Goal: Communication & Community: Answer question/provide support

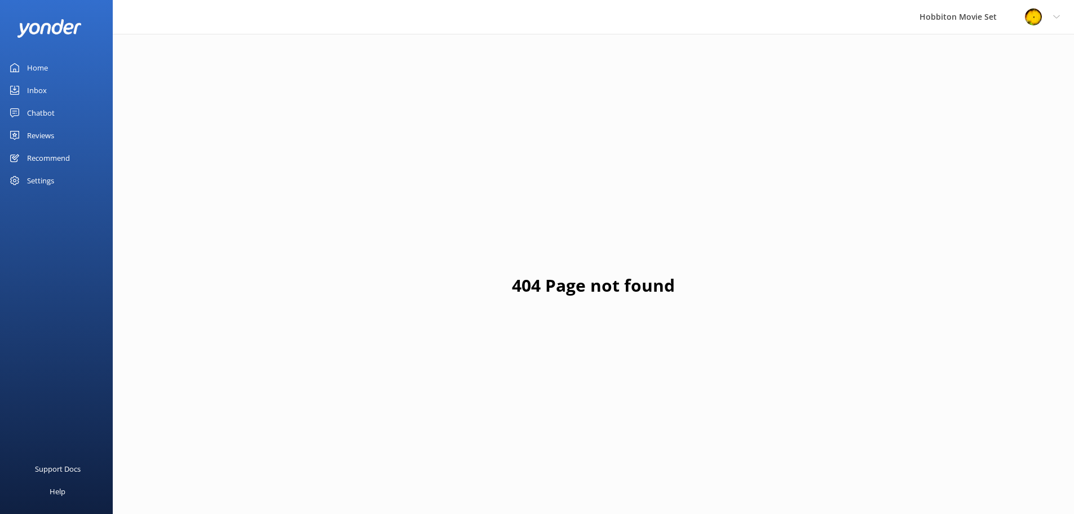
drag, startPoint x: 41, startPoint y: 113, endPoint x: 48, endPoint y: 114, distance: 7.0
click at [41, 113] on div "Chatbot" at bounding box center [41, 113] width 28 height 23
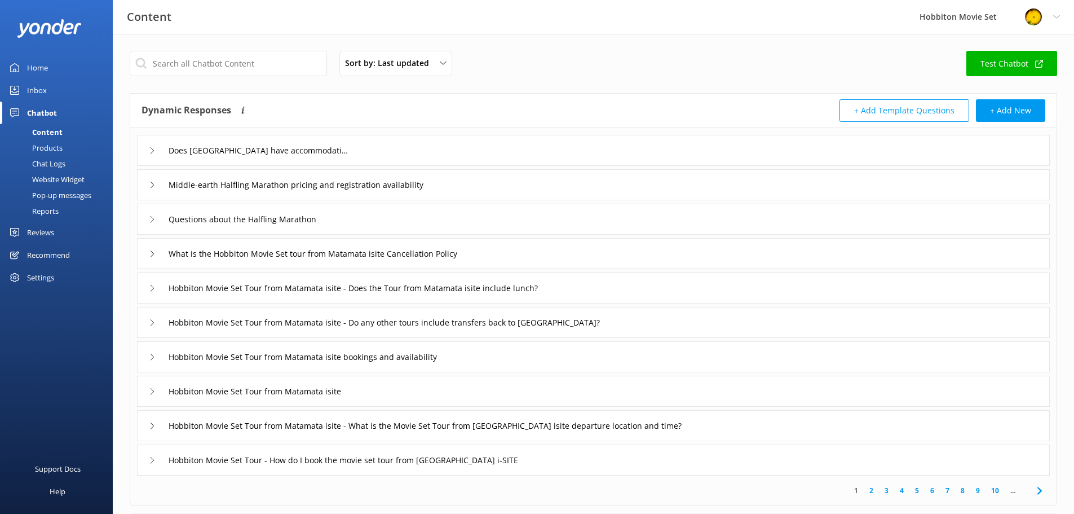
drag, startPoint x: 33, startPoint y: 87, endPoint x: 42, endPoint y: 89, distance: 9.2
click at [33, 87] on div "Inbox" at bounding box center [37, 90] width 20 height 23
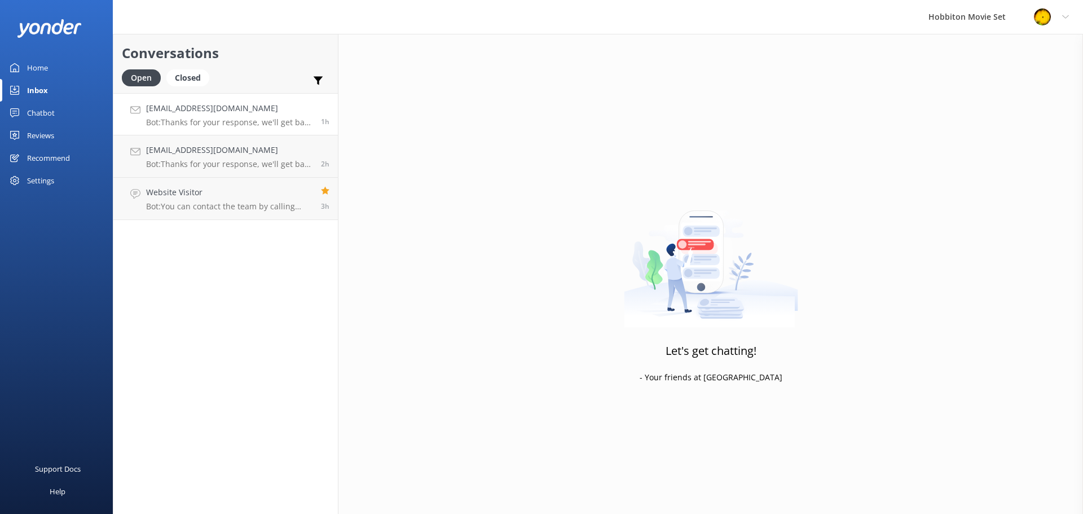
click at [207, 122] on p "Bot: Thanks for your response, we'll get back to you as soon as we can during o…" at bounding box center [229, 122] width 166 height 10
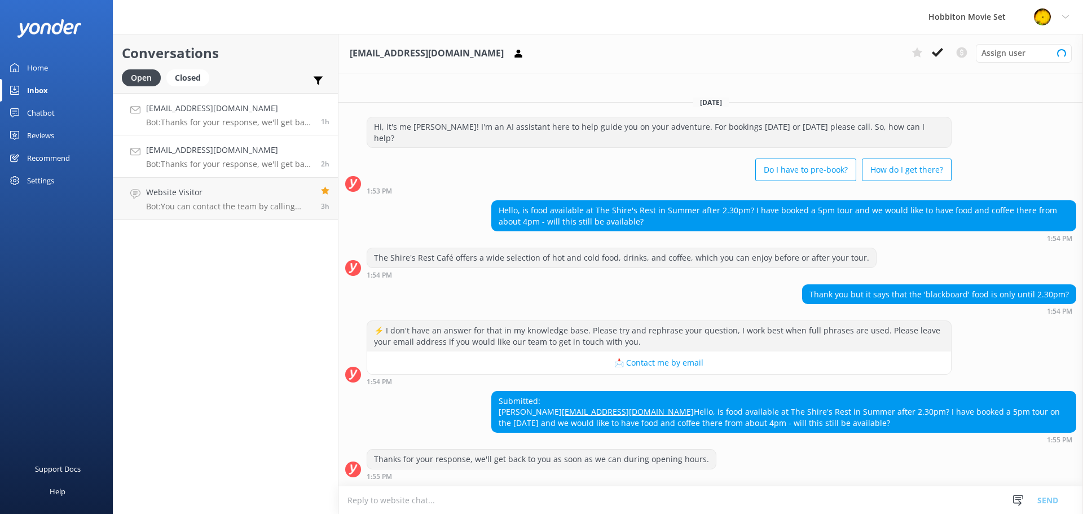
click at [223, 164] on p "Bot: Thanks for your response, we'll get back to you as soon as we can during o…" at bounding box center [229, 164] width 166 height 10
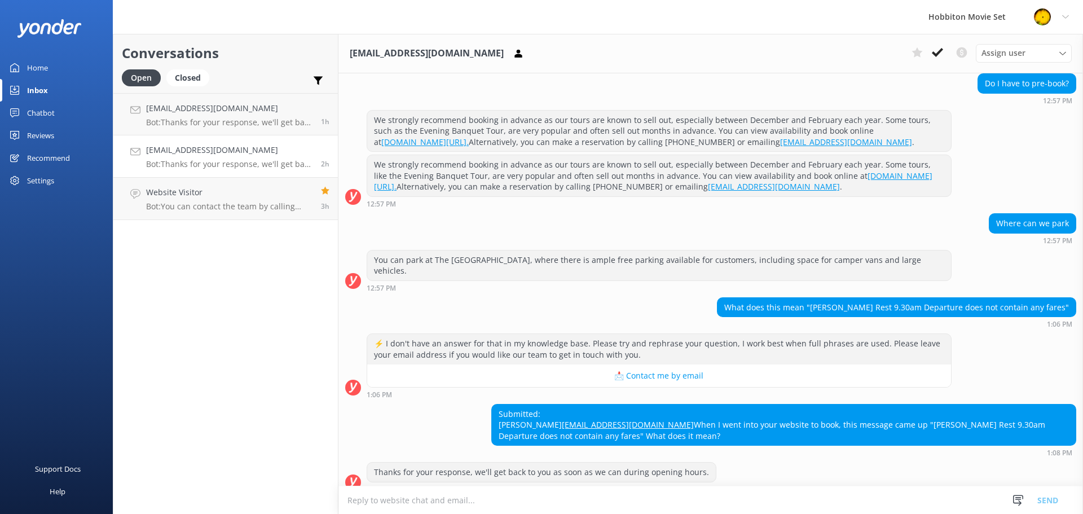
scroll to position [266, 0]
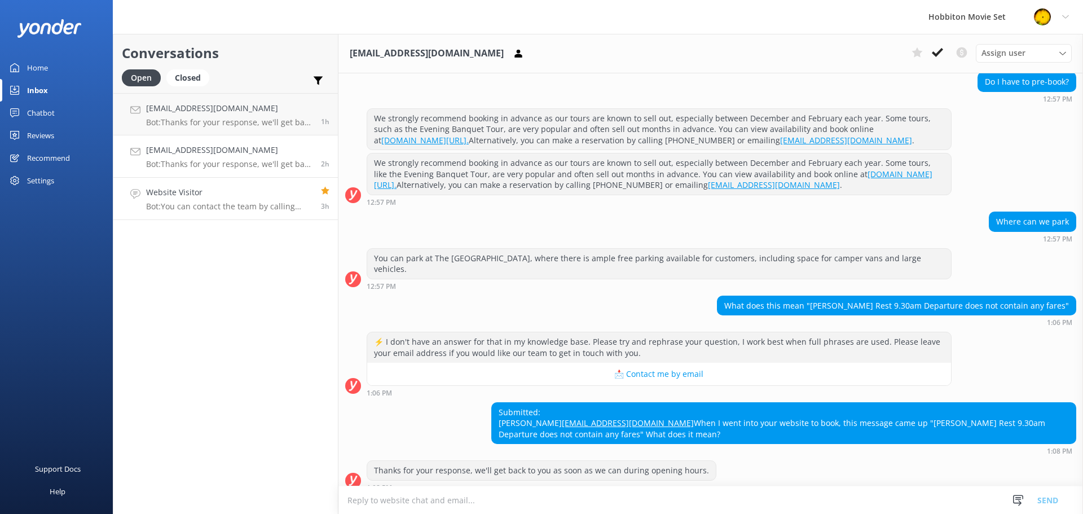
click at [240, 204] on p "Bot: You can contact the team by calling [PHONE_NUMBER] or emailing [EMAIL_ADDR…" at bounding box center [229, 206] width 166 height 10
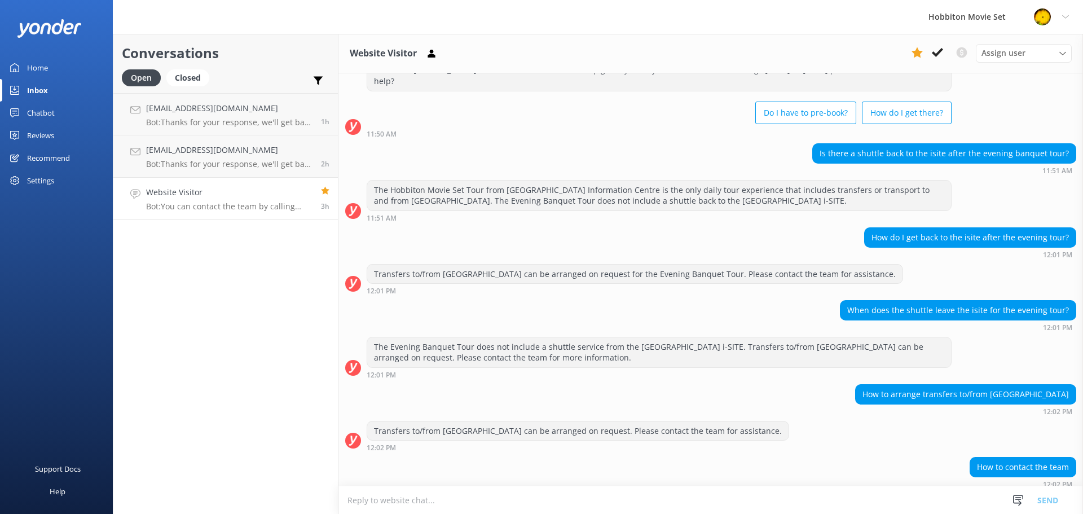
scroll to position [99, 0]
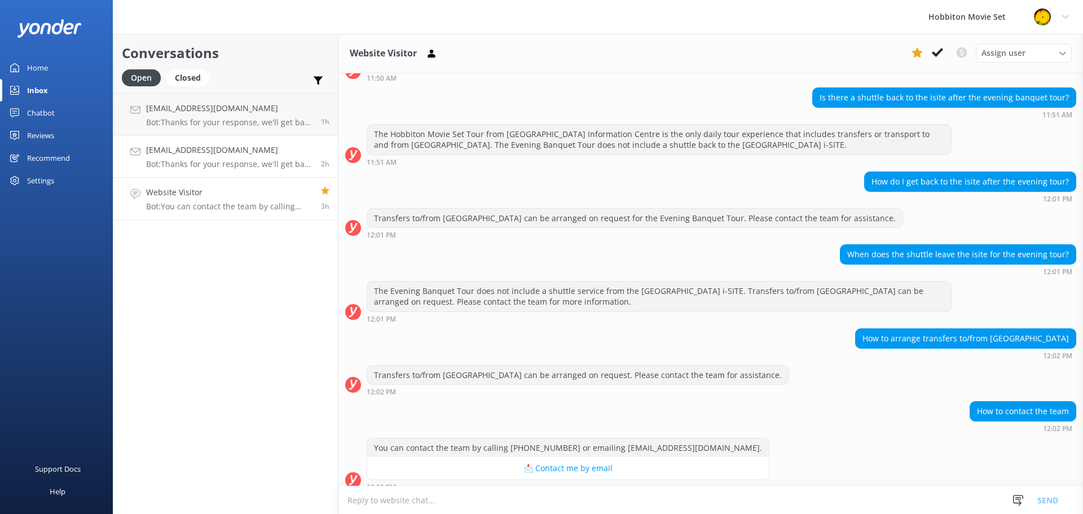
click at [232, 165] on p "Bot: Thanks for your response, we'll get back to you as soon as we can during o…" at bounding box center [229, 164] width 166 height 10
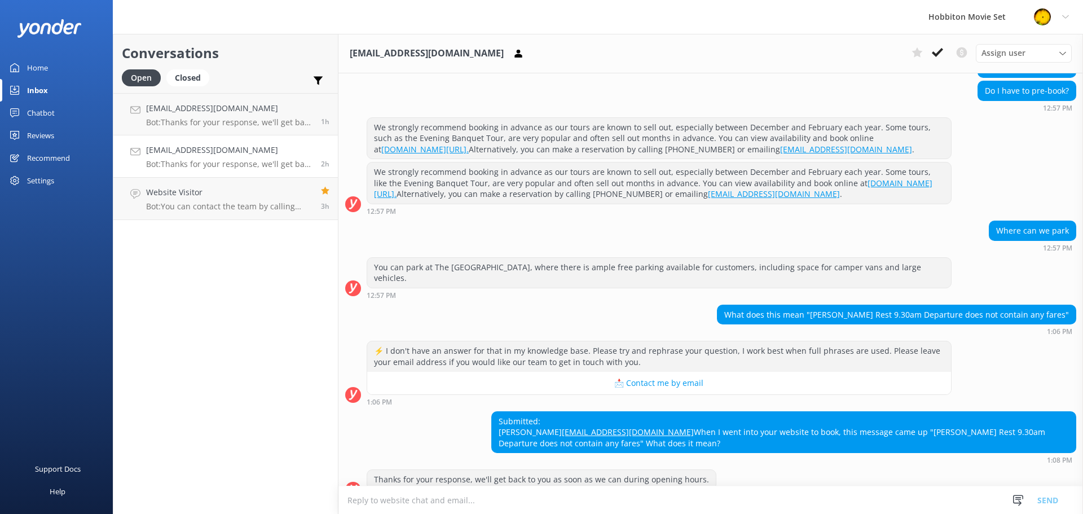
scroll to position [266, 0]
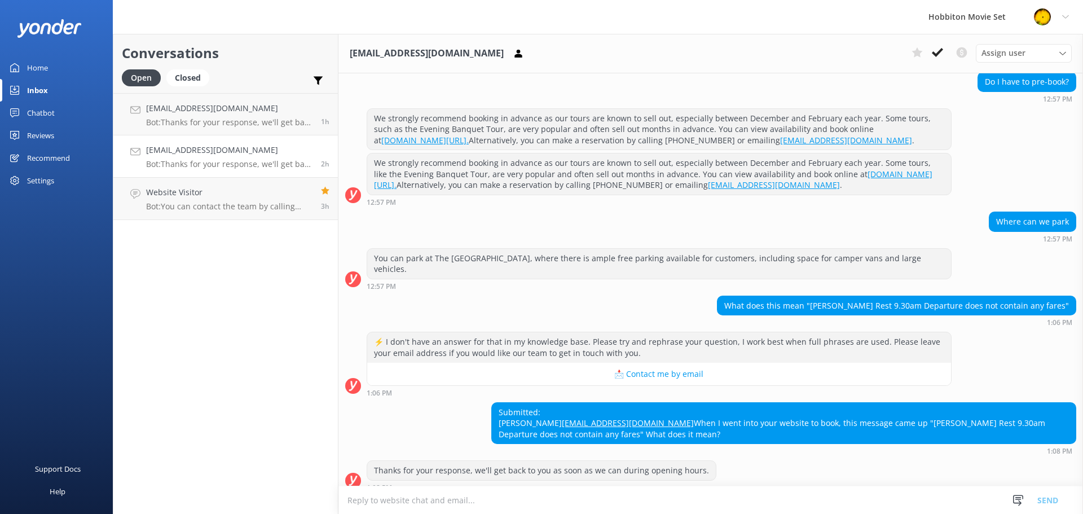
click at [261, 157] on div "[EMAIL_ADDRESS][DOMAIN_NAME] Bot: Thanks for your response, we'll get back to y…" at bounding box center [229, 156] width 166 height 25
click at [227, 109] on h4 "[EMAIL_ADDRESS][DOMAIN_NAME]" at bounding box center [229, 108] width 166 height 12
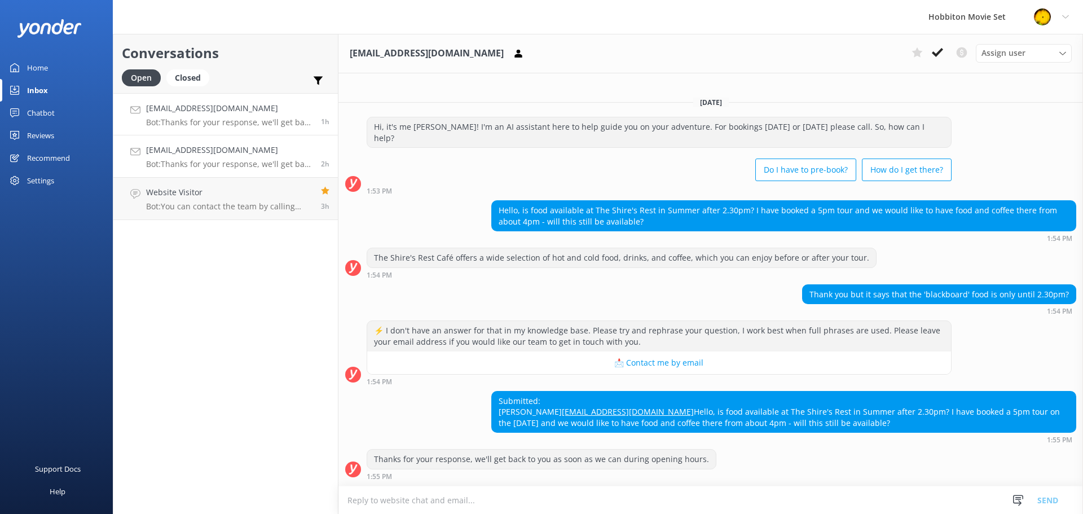
click at [245, 162] on p "Bot: Thanks for your response, we'll get back to you as soon as we can during o…" at bounding box center [229, 164] width 166 height 10
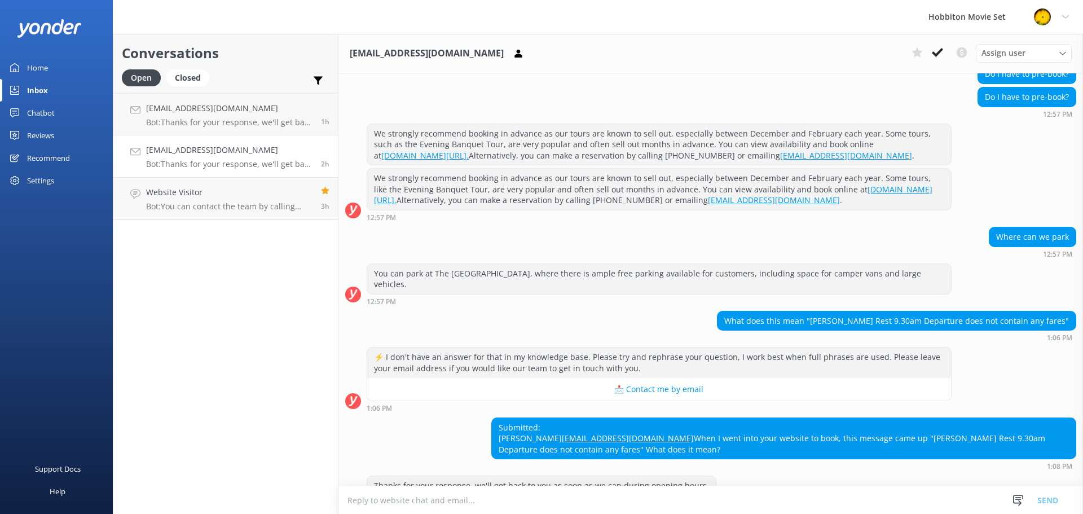
scroll to position [266, 0]
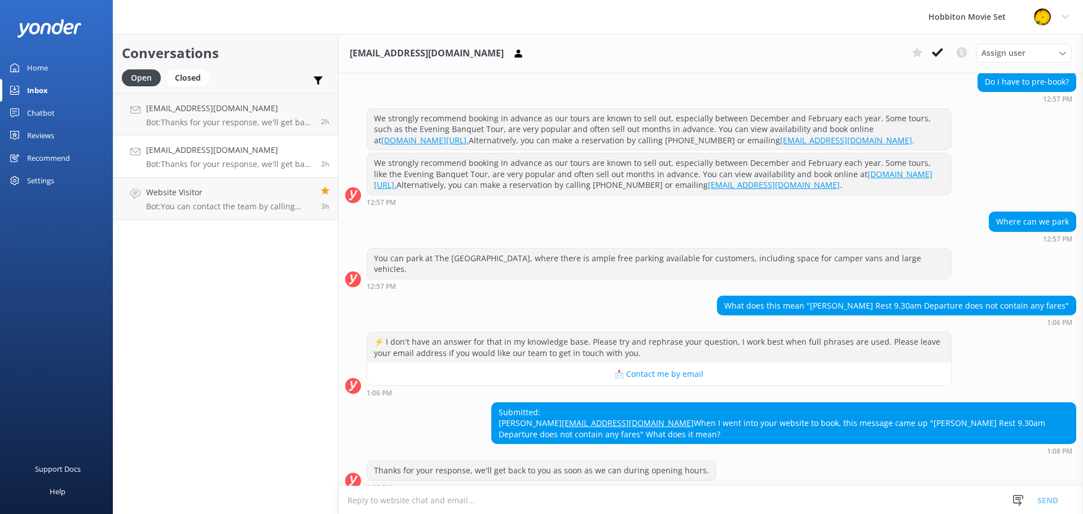
drag, startPoint x: 223, startPoint y: 155, endPoint x: 231, endPoint y: 169, distance: 16.7
click at [223, 155] on h4 "[EMAIL_ADDRESS][DOMAIN_NAME]" at bounding box center [229, 150] width 166 height 12
click at [231, 196] on h4 "Website Visitor" at bounding box center [229, 192] width 166 height 12
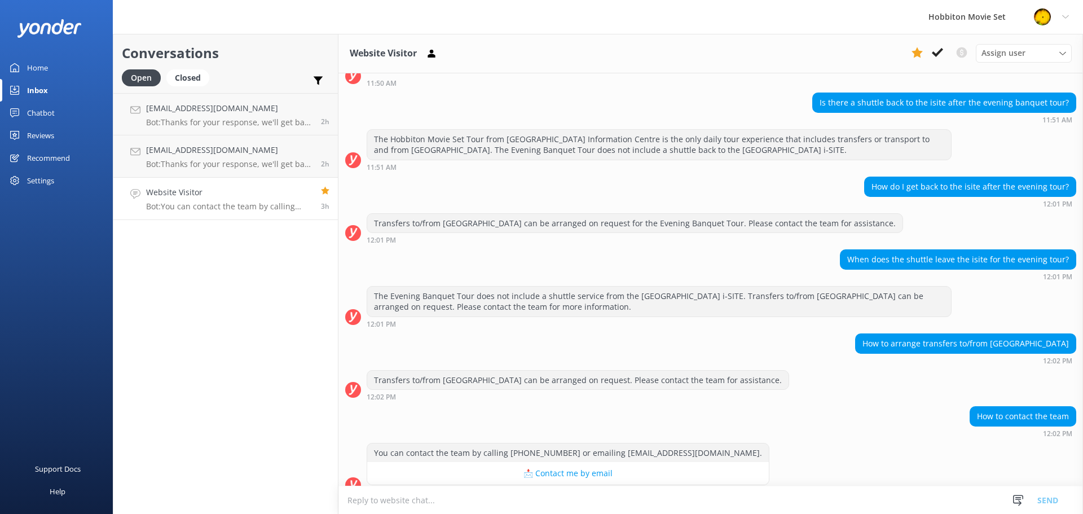
scroll to position [99, 0]
